Goal: Information Seeking & Learning: Learn about a topic

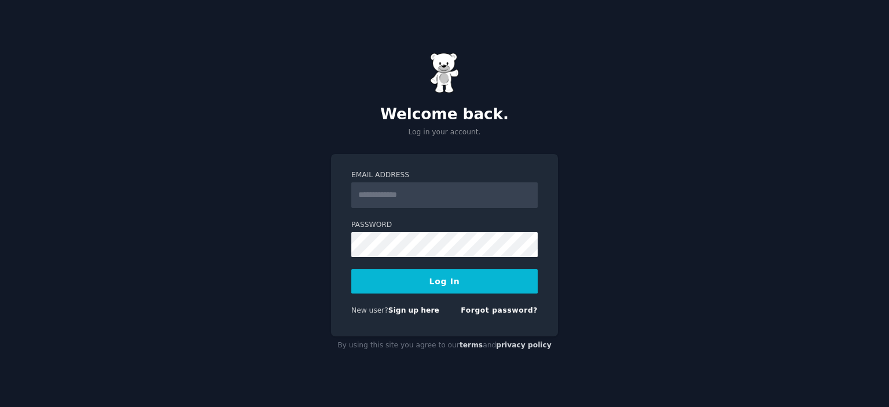
click at [399, 185] on input "Email Address" at bounding box center [444, 194] width 186 height 25
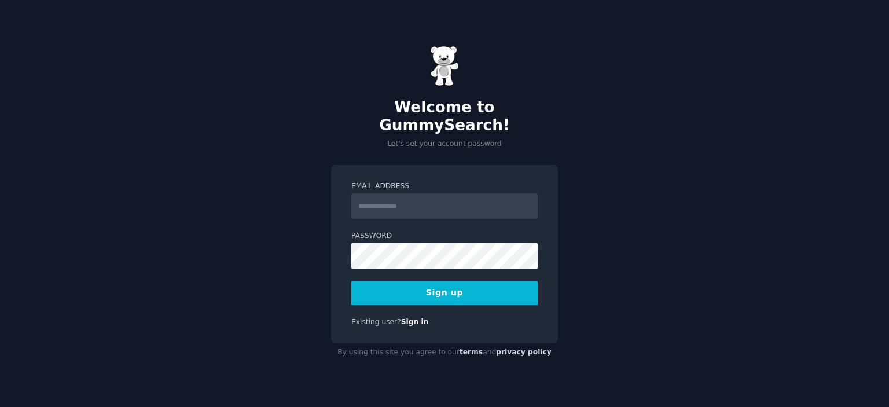
click at [406, 196] on input "Email Address" at bounding box center [444, 205] width 186 height 25
type input "**********"
click at [445, 281] on button "Sign up" at bounding box center [444, 293] width 186 height 24
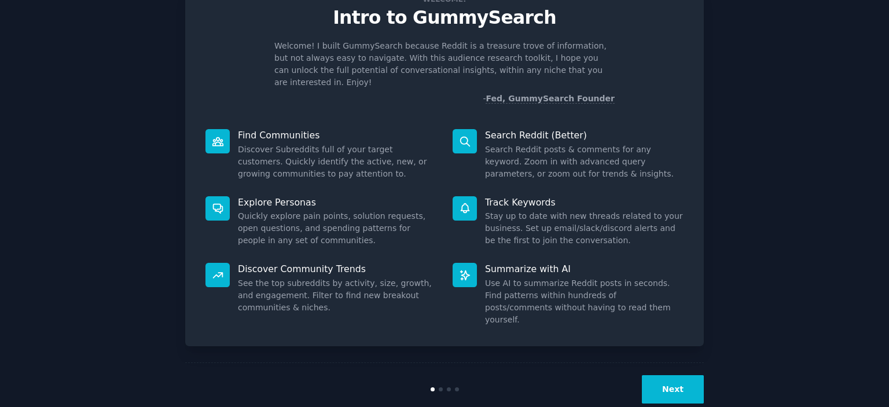
scroll to position [45, 0]
click at [664, 376] on button "Next" at bounding box center [673, 390] width 62 height 28
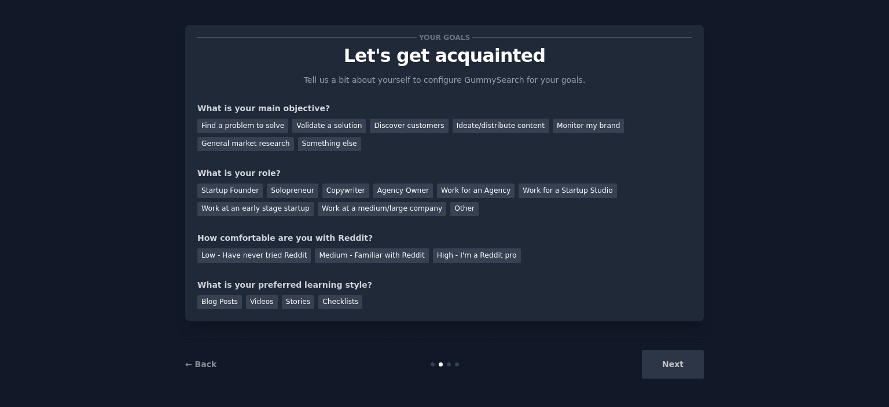
scroll to position [7, 0]
click at [254, 128] on div "Find a problem to solve" at bounding box center [242, 126] width 91 height 14
click at [391, 127] on div "Discover customers" at bounding box center [409, 126] width 78 height 14
click at [248, 122] on div "Find a problem to solve" at bounding box center [242, 126] width 91 height 14
click at [272, 190] on div "Solopreneur" at bounding box center [292, 191] width 51 height 14
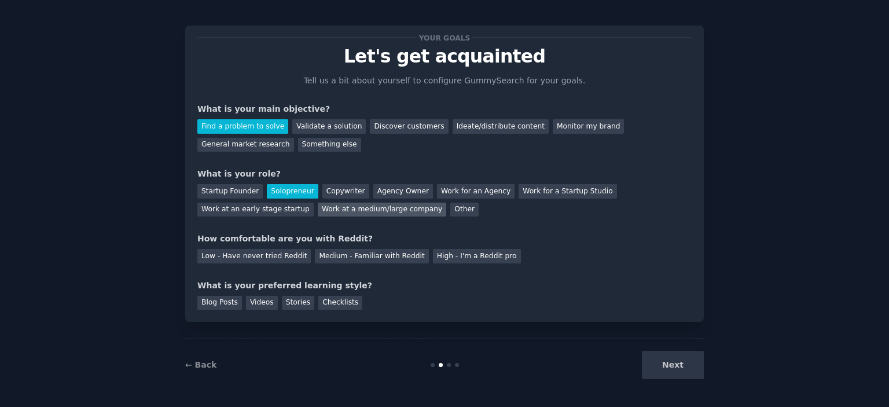
click at [318, 207] on div "Work at a medium/large company" at bounding box center [382, 210] width 129 height 14
click at [285, 192] on div "Solopreneur" at bounding box center [292, 191] width 51 height 14
click at [373, 256] on div "Medium - Familiar with Reddit" at bounding box center [371, 256] width 113 height 14
click at [262, 302] on div "Videos" at bounding box center [262, 303] width 32 height 14
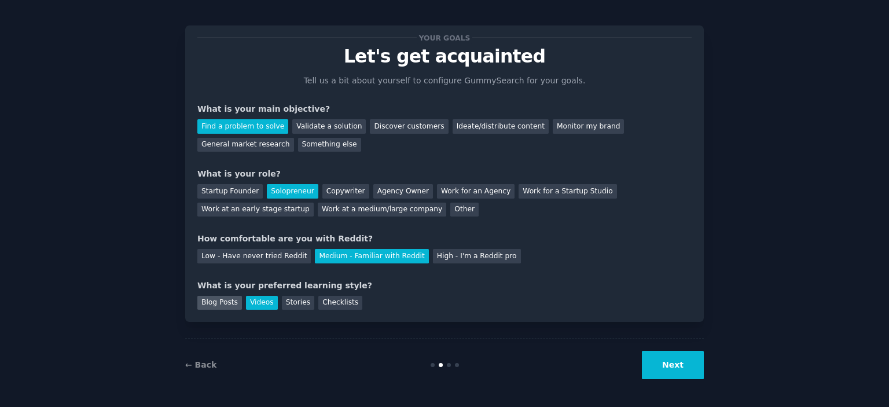
click at [231, 300] on div "Blog Posts" at bounding box center [219, 303] width 45 height 14
click at [251, 304] on div "Videos" at bounding box center [262, 303] width 32 height 14
click at [665, 366] on button "Next" at bounding box center [673, 365] width 62 height 28
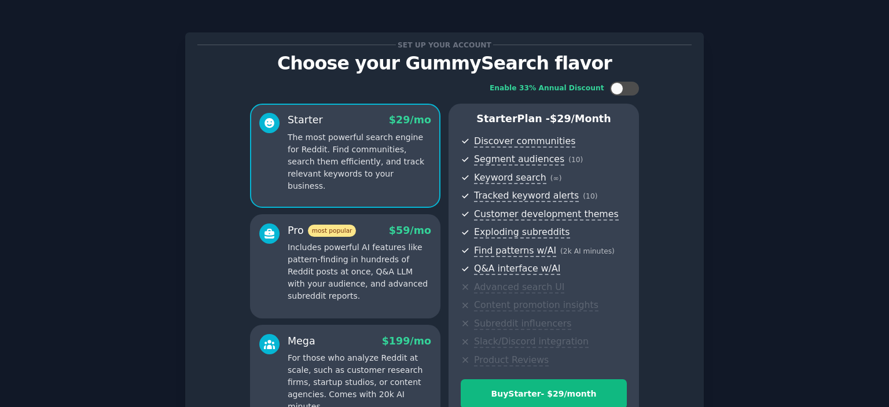
scroll to position [131, 0]
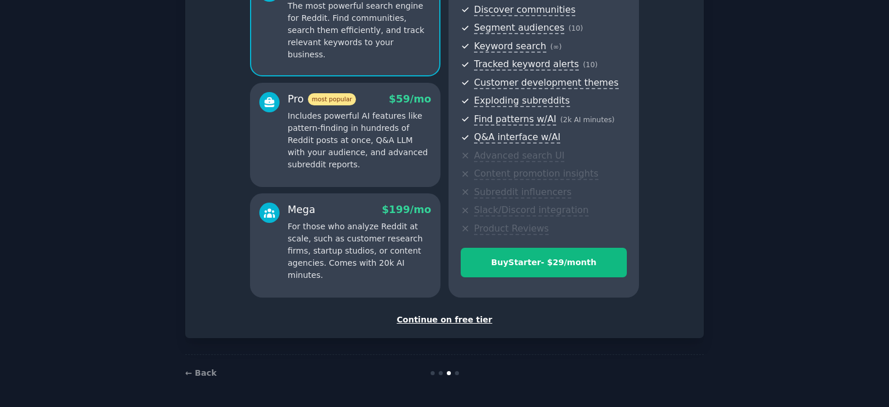
click at [465, 316] on div "Continue on free tier" at bounding box center [444, 320] width 494 height 12
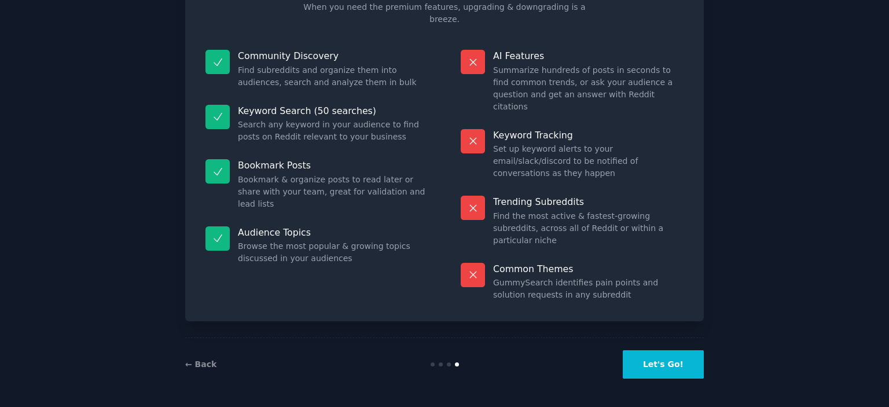
scroll to position [43, 0]
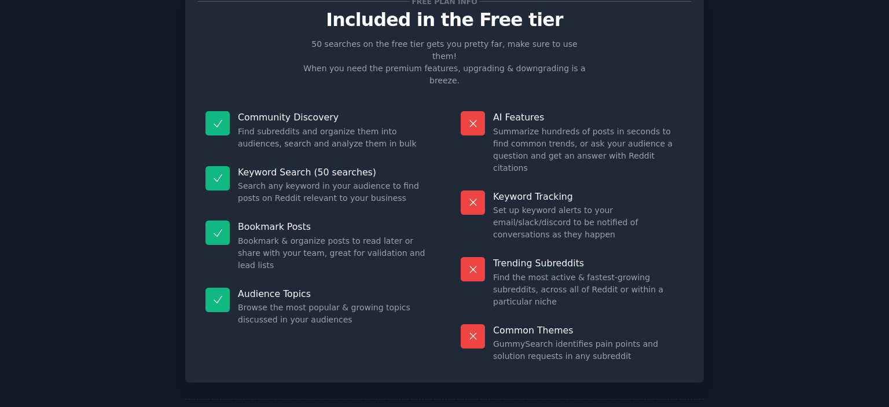
click at [465, 316] on div "Free plan info Included in the Free tier 50 searches on the free tier gets you …" at bounding box center [444, 186] width 519 height 394
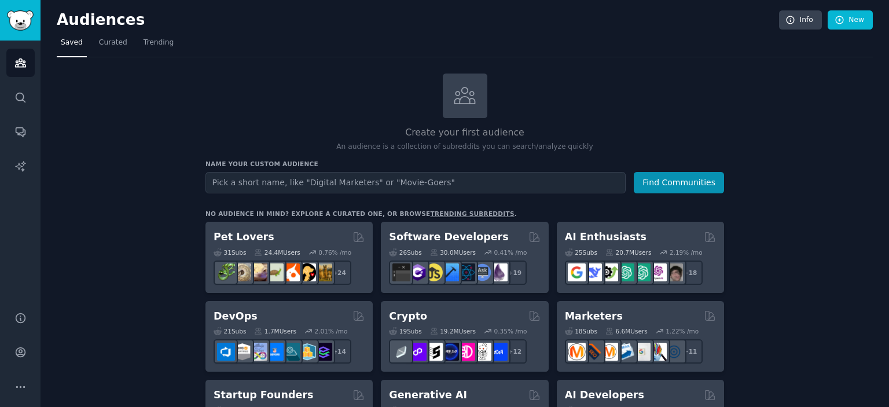
click at [626, 47] on nav "Saved Curated Trending" at bounding box center [465, 46] width 816 height 24
click at [113, 43] on span "Curated" at bounding box center [113, 43] width 28 height 10
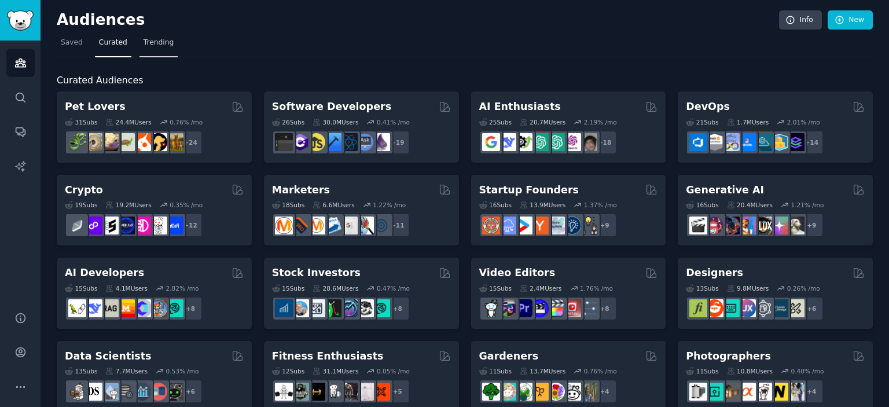
click at [149, 43] on span "Trending" at bounding box center [159, 43] width 30 height 10
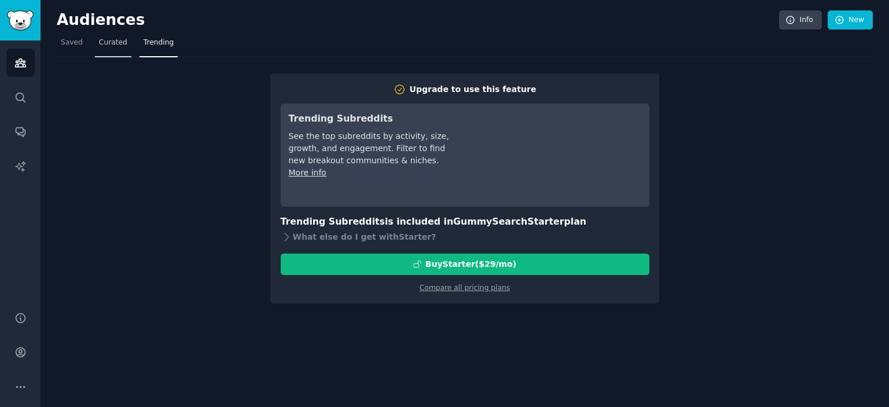
click at [99, 45] on span "Curated" at bounding box center [113, 43] width 28 height 10
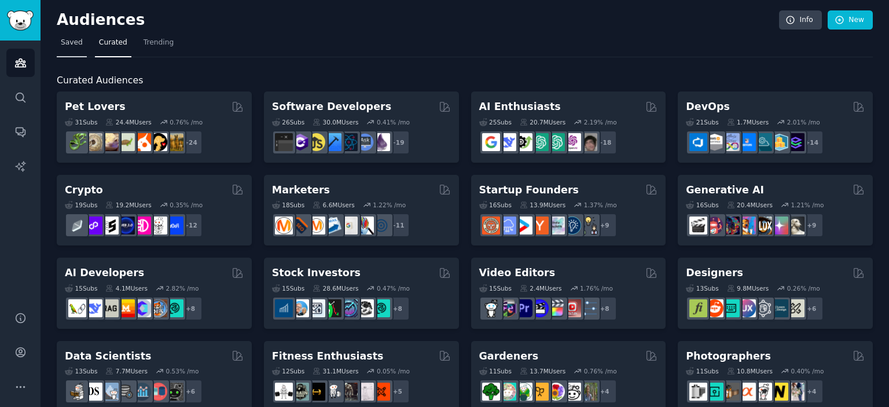
click at [60, 34] on link "Saved" at bounding box center [72, 46] width 30 height 24
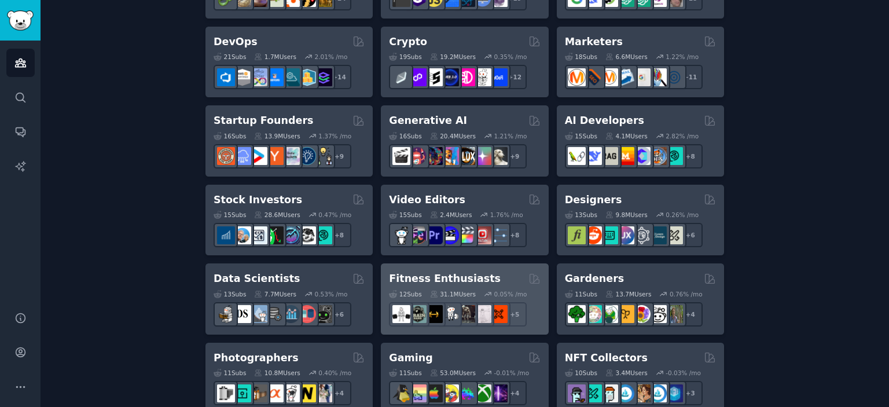
scroll to position [235, 0]
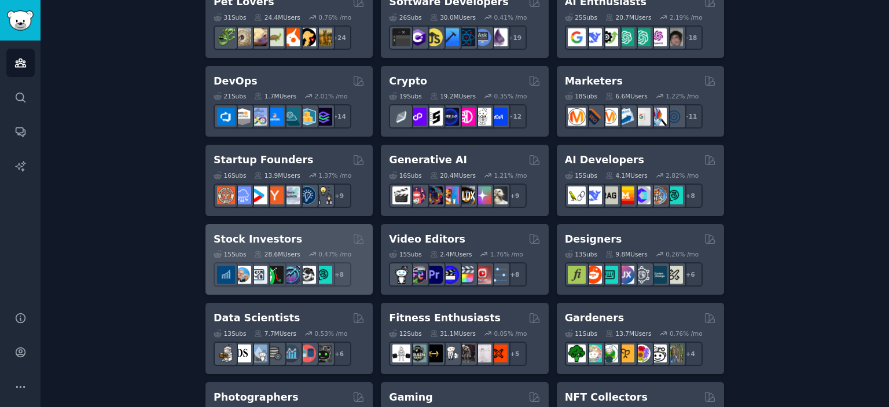
drag, startPoint x: 245, startPoint y: 240, endPoint x: 232, endPoint y: 241, distance: 13.9
click at [232, 241] on h2 "Stock Investors" at bounding box center [258, 239] width 89 height 14
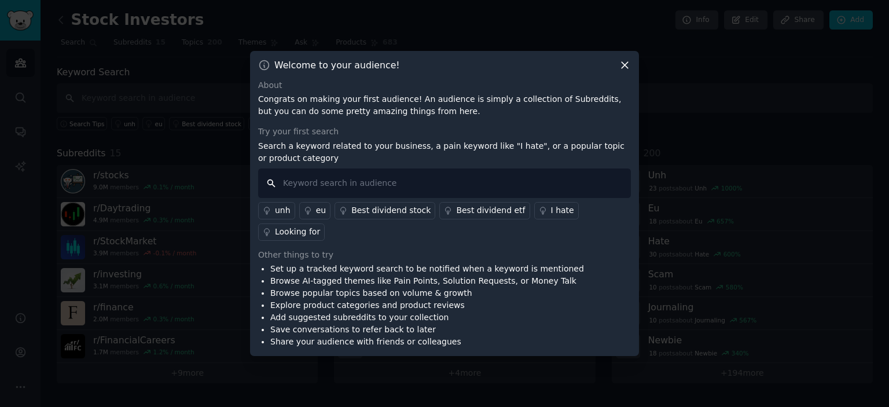
click at [366, 190] on input "text" at bounding box center [444, 183] width 373 height 30
type input "tsx"
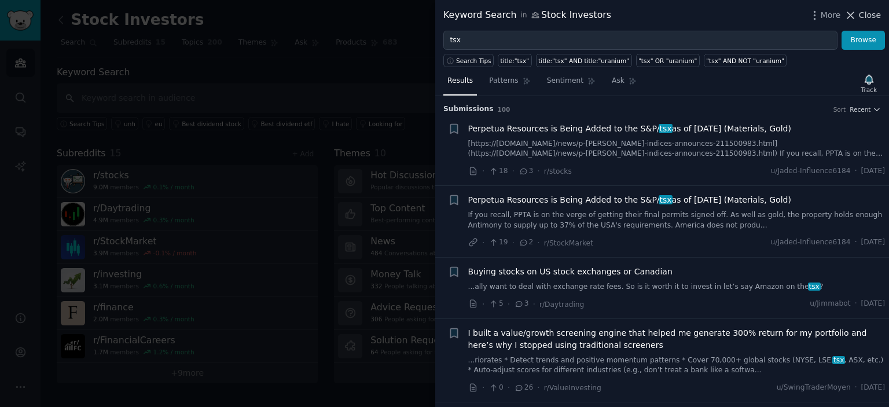
click at [854, 14] on icon at bounding box center [851, 15] width 6 height 6
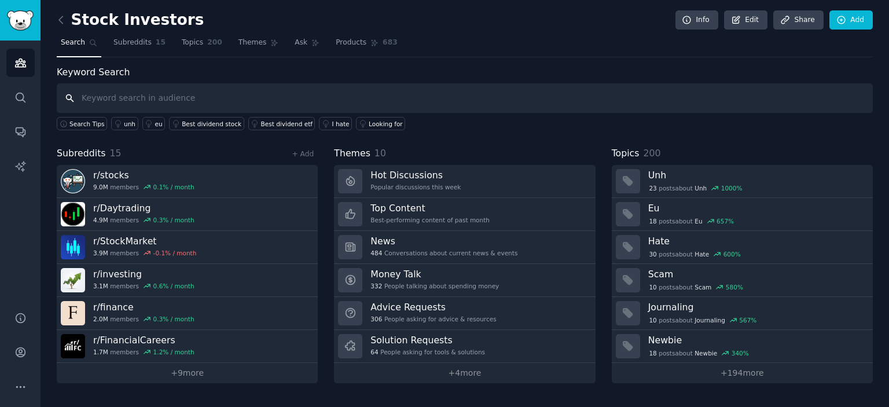
click at [160, 96] on input "text" at bounding box center [465, 98] width 816 height 30
type input "tsx"
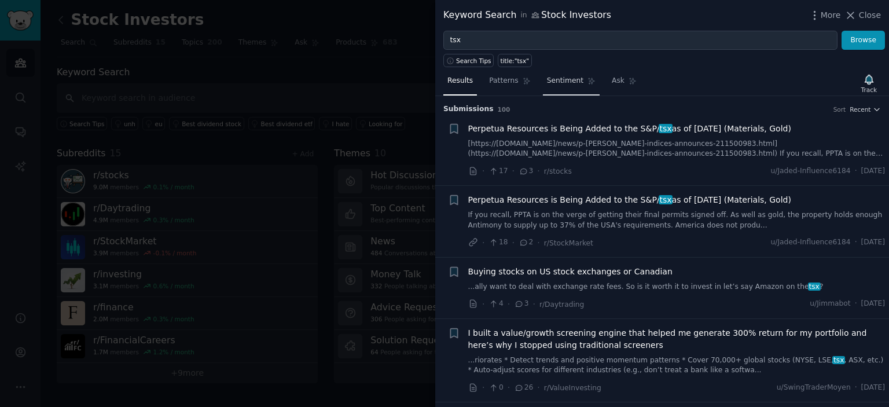
click at [556, 78] on span "Sentiment" at bounding box center [565, 81] width 36 height 10
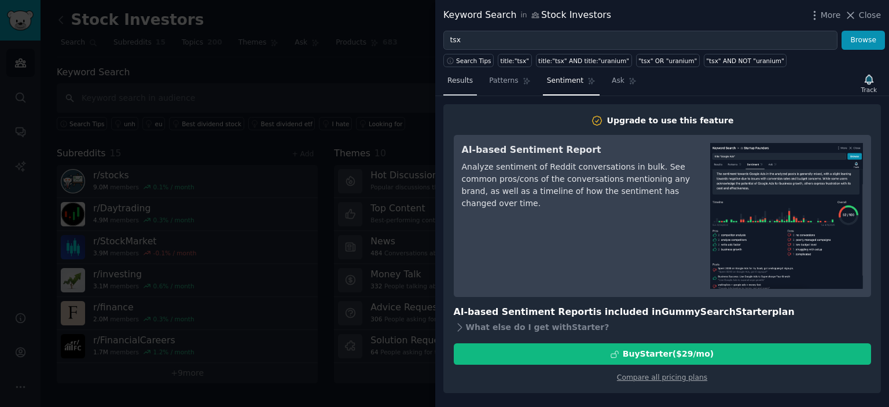
click at [463, 88] on link "Results" at bounding box center [460, 84] width 34 height 24
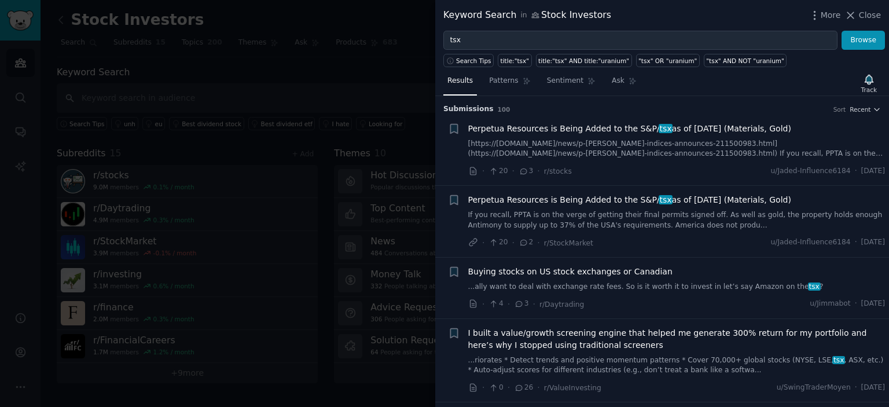
click at [527, 131] on span "Perpetua Resources is Being Added to the S&P/ tsx as of Sept 22, 2025 (Material…" at bounding box center [629, 129] width 323 height 12
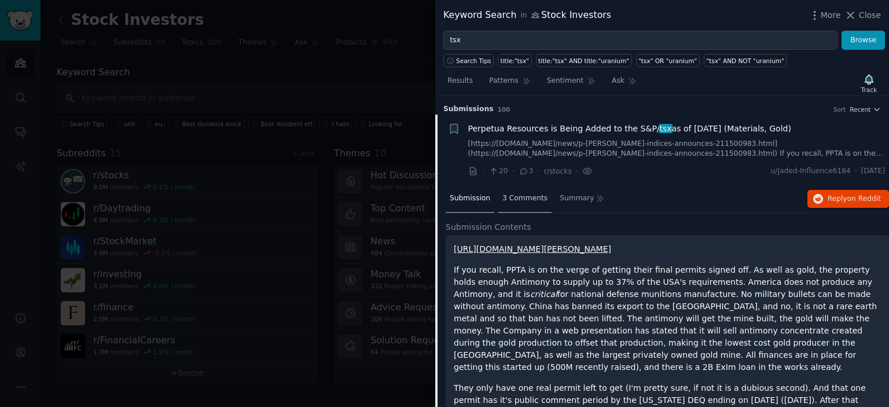
click at [508, 204] on div "3 Comments" at bounding box center [524, 199] width 53 height 28
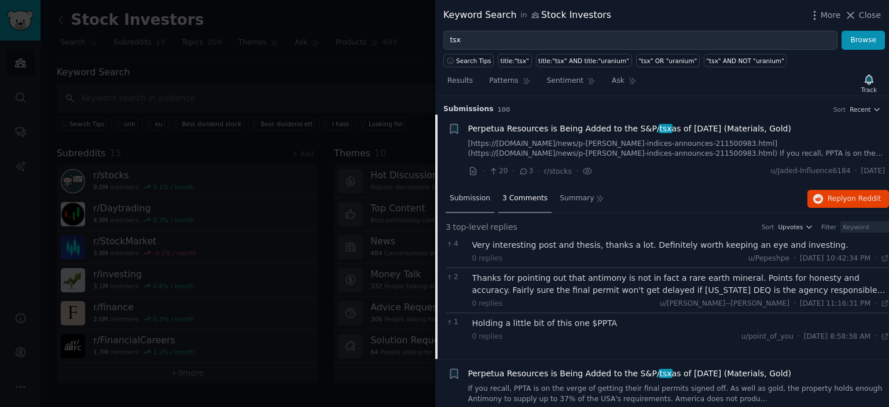
click at [468, 199] on span "Submission" at bounding box center [470, 198] width 41 height 10
